Goal: Task Accomplishment & Management: Manage account settings

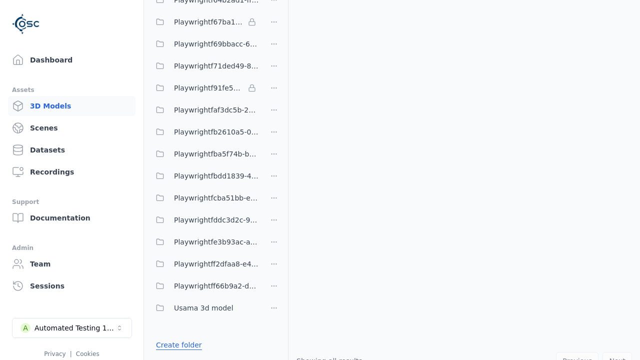
click at [177, 345] on link "Create folder" at bounding box center [179, 345] width 46 height 10
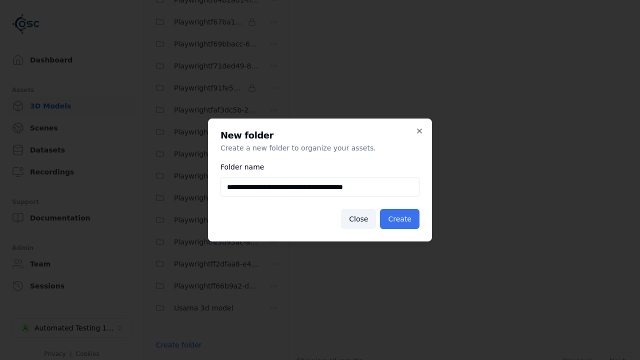
type input "**********"
click at [401, 219] on button "Create" at bounding box center [400, 219] width 40 height 20
